Goal: Task Accomplishment & Management: Manage account settings

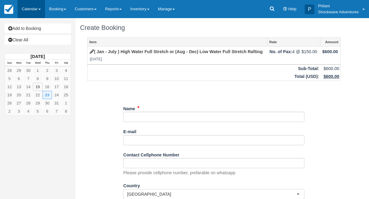
click at [29, 4] on link "Calendar" at bounding box center [32, 9] width 28 height 18
click at [21, 6] on link "Calendar" at bounding box center [32, 9] width 28 height 18
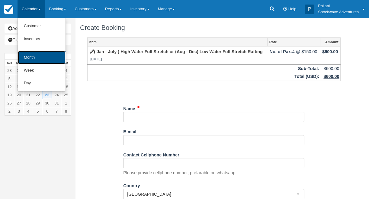
click at [33, 57] on link "Month" at bounding box center [42, 57] width 48 height 13
click at [33, 57] on strong "[DATE]" at bounding box center [38, 56] width 14 height 5
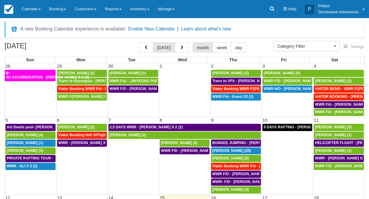
select select
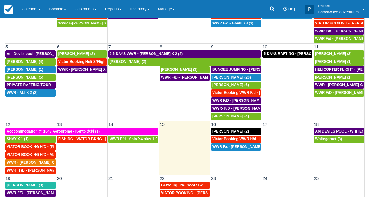
scroll to position [57, 0]
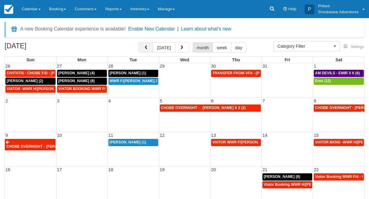
click at [151, 49] on button "button" at bounding box center [146, 47] width 15 height 10
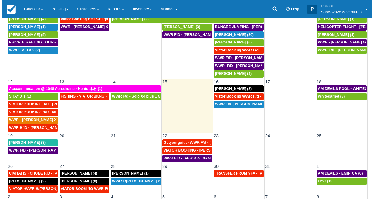
scroll to position [73, 0]
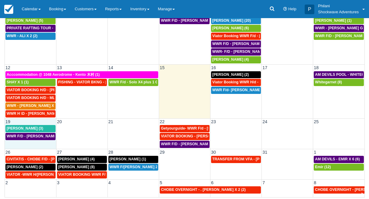
click at [37, 123] on td "19" at bounding box center [30, 121] width 51 height 6
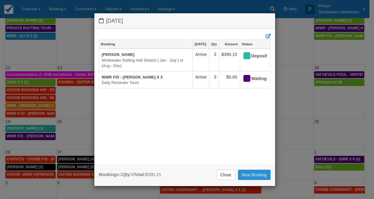
click at [256, 173] on link "New Booking" at bounding box center [254, 175] width 33 height 10
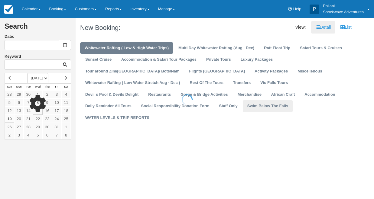
type input "10/19/25"
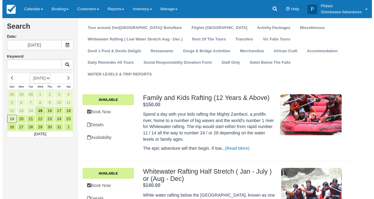
scroll to position [53, 0]
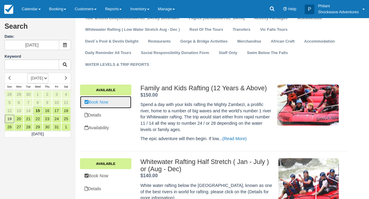
click at [111, 104] on link "Book Now" at bounding box center [105, 102] width 51 height 12
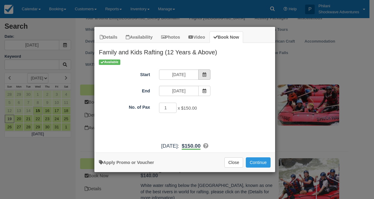
click at [203, 71] on span "Item Modal" at bounding box center [204, 75] width 12 height 10
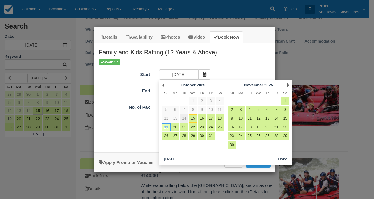
click at [184, 120] on link "14" at bounding box center [184, 119] width 8 height 8
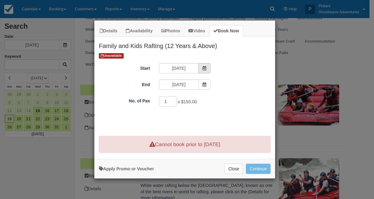
click at [203, 68] on icon "Item Modal" at bounding box center [204, 68] width 4 height 4
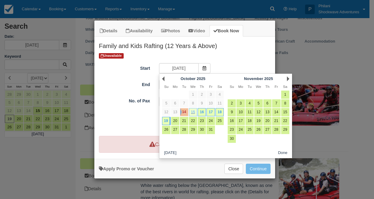
click at [190, 115] on link "15" at bounding box center [193, 112] width 8 height 8
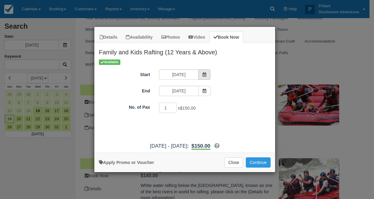
click at [204, 76] on icon "Item Modal" at bounding box center [204, 75] width 4 height 4
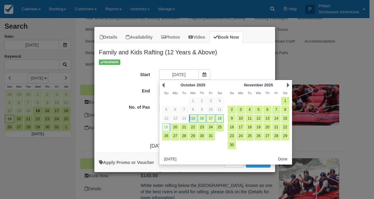
click at [167, 128] on link "19" at bounding box center [166, 127] width 8 height 8
type input "10/19/25"
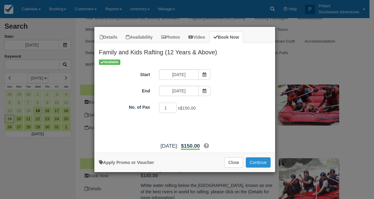
click at [255, 161] on button "Continue" at bounding box center [258, 162] width 25 height 10
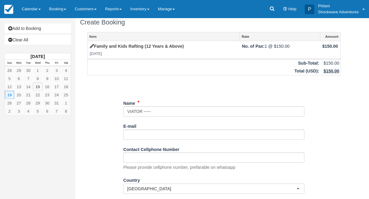
scroll to position [77, 0]
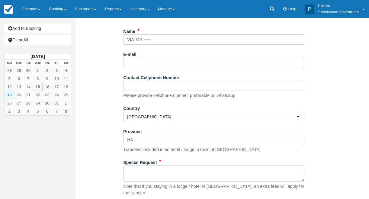
type input "VIATOR -----"
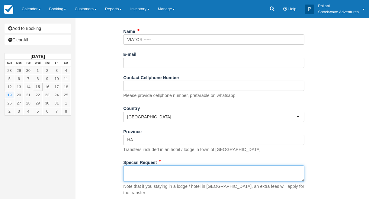
click at [186, 178] on textarea "Special Request" at bounding box center [213, 174] width 181 height 16
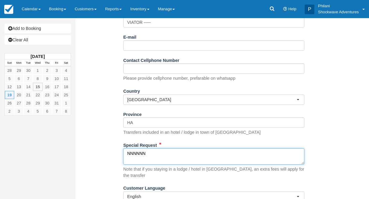
scroll to position [113, 0]
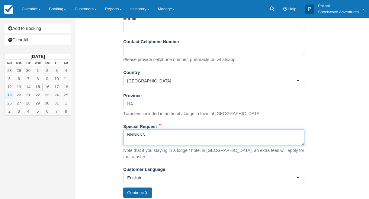
type textarea "NNNNNN"
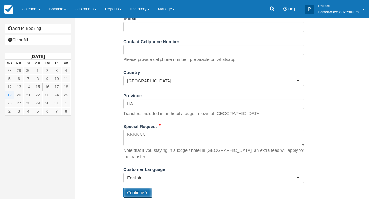
click at [144, 188] on button "Continue" at bounding box center [137, 193] width 29 height 10
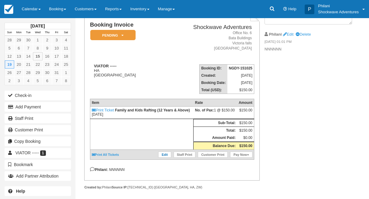
scroll to position [44, 0]
click at [162, 158] on link "Edit" at bounding box center [164, 155] width 13 height 6
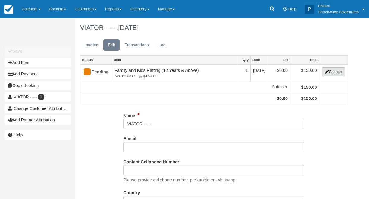
click at [340, 73] on button "Change" at bounding box center [333, 71] width 23 height 9
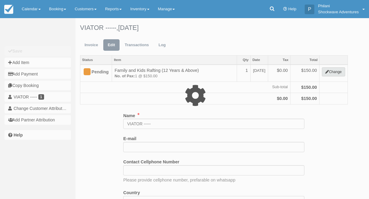
type input "150.00"
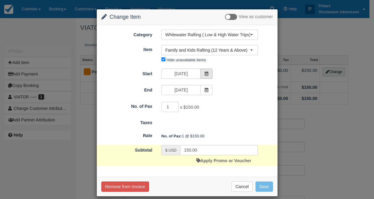
click at [206, 74] on icon at bounding box center [206, 74] width 4 height 4
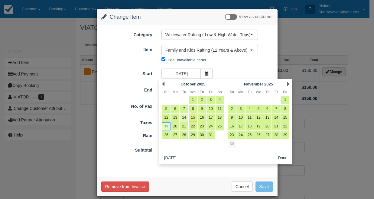
click at [185, 118] on link "14" at bounding box center [184, 118] width 8 height 8
type input "10/14/25"
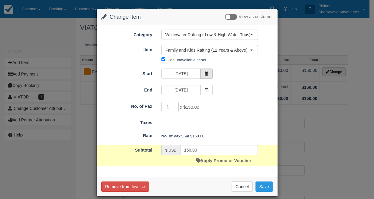
click at [207, 73] on span at bounding box center [206, 74] width 12 height 10
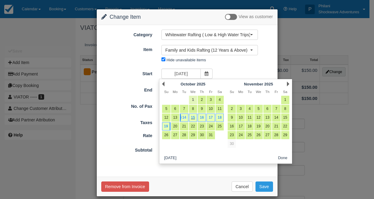
click at [195, 102] on link "1" at bounding box center [193, 100] width 8 height 8
type input "10/01/25"
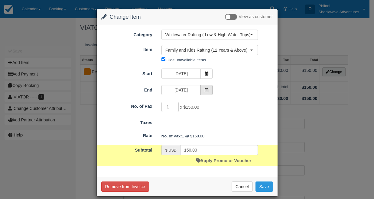
click at [206, 90] on icon at bounding box center [206, 90] width 4 height 4
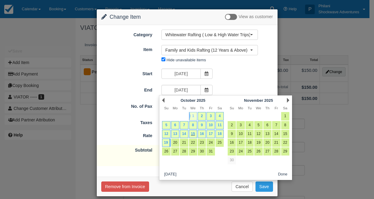
click at [193, 118] on link "1" at bounding box center [193, 116] width 8 height 8
type input "10/01/25"
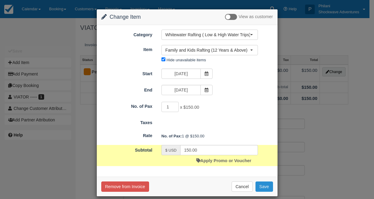
click at [263, 185] on button "Save" at bounding box center [264, 187] width 18 height 10
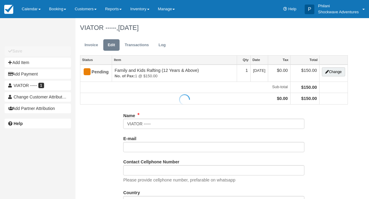
click at [93, 45] on div at bounding box center [184, 99] width 369 height 199
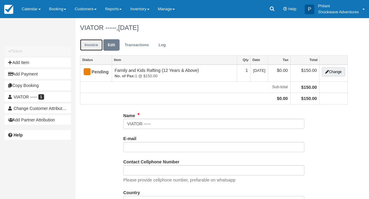
click at [93, 45] on link "Invoice" at bounding box center [91, 45] width 23 height 12
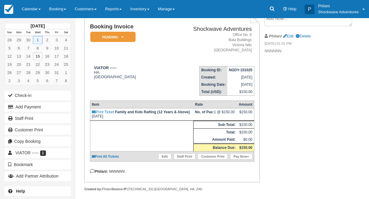
scroll to position [53, 0]
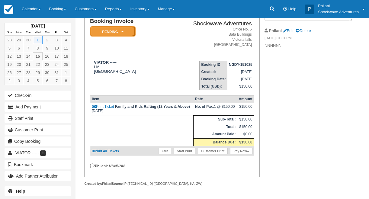
click at [114, 29] on em "Pending" at bounding box center [112, 31] width 45 height 11
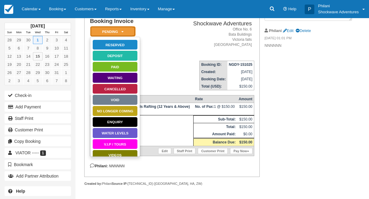
scroll to position [0, 0]
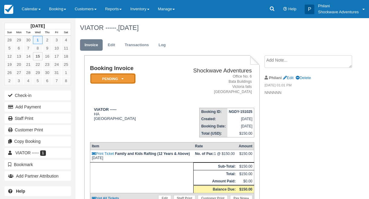
click at [118, 79] on em "Pending" at bounding box center [112, 78] width 45 height 11
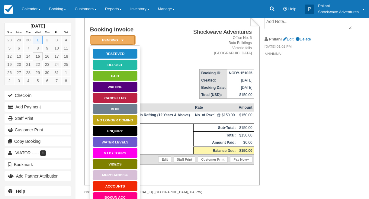
scroll to position [48, 0]
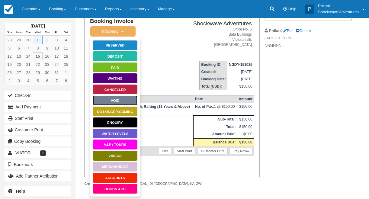
click at [128, 99] on link "Void" at bounding box center [114, 100] width 45 height 11
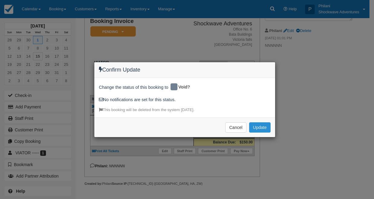
click at [258, 127] on button "Update" at bounding box center [259, 127] width 21 height 10
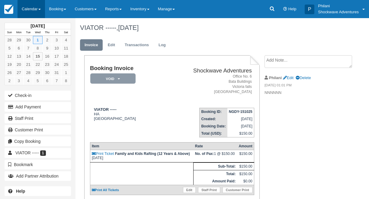
click at [30, 6] on link "Calendar" at bounding box center [32, 9] width 28 height 18
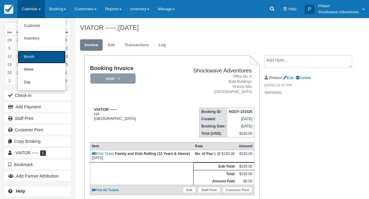
click at [39, 59] on link "Month" at bounding box center [42, 57] width 48 height 13
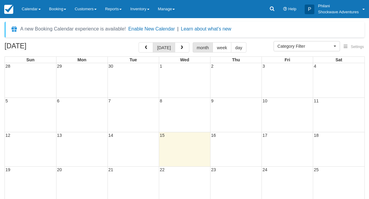
select select
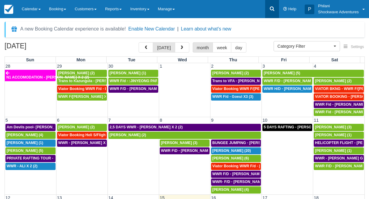
click at [271, 8] on icon at bounding box center [272, 9] width 6 height 6
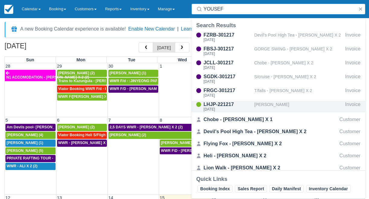
type input "YOUSEF"
click at [287, 109] on div "[PERSON_NAME]" at bounding box center [299, 106] width 89 height 11
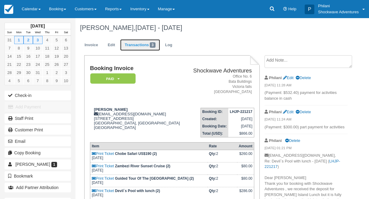
click at [142, 47] on link "Transactions 3" at bounding box center [140, 45] width 40 height 12
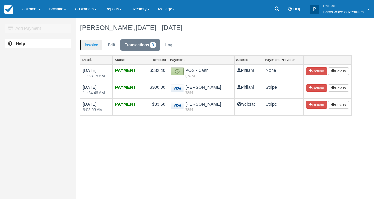
click at [87, 45] on link "Invoice" at bounding box center [91, 45] width 23 height 12
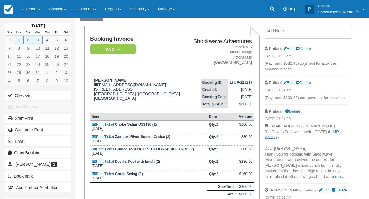
scroll to position [29, 0]
